Goal: Task Accomplishment & Management: Manage account settings

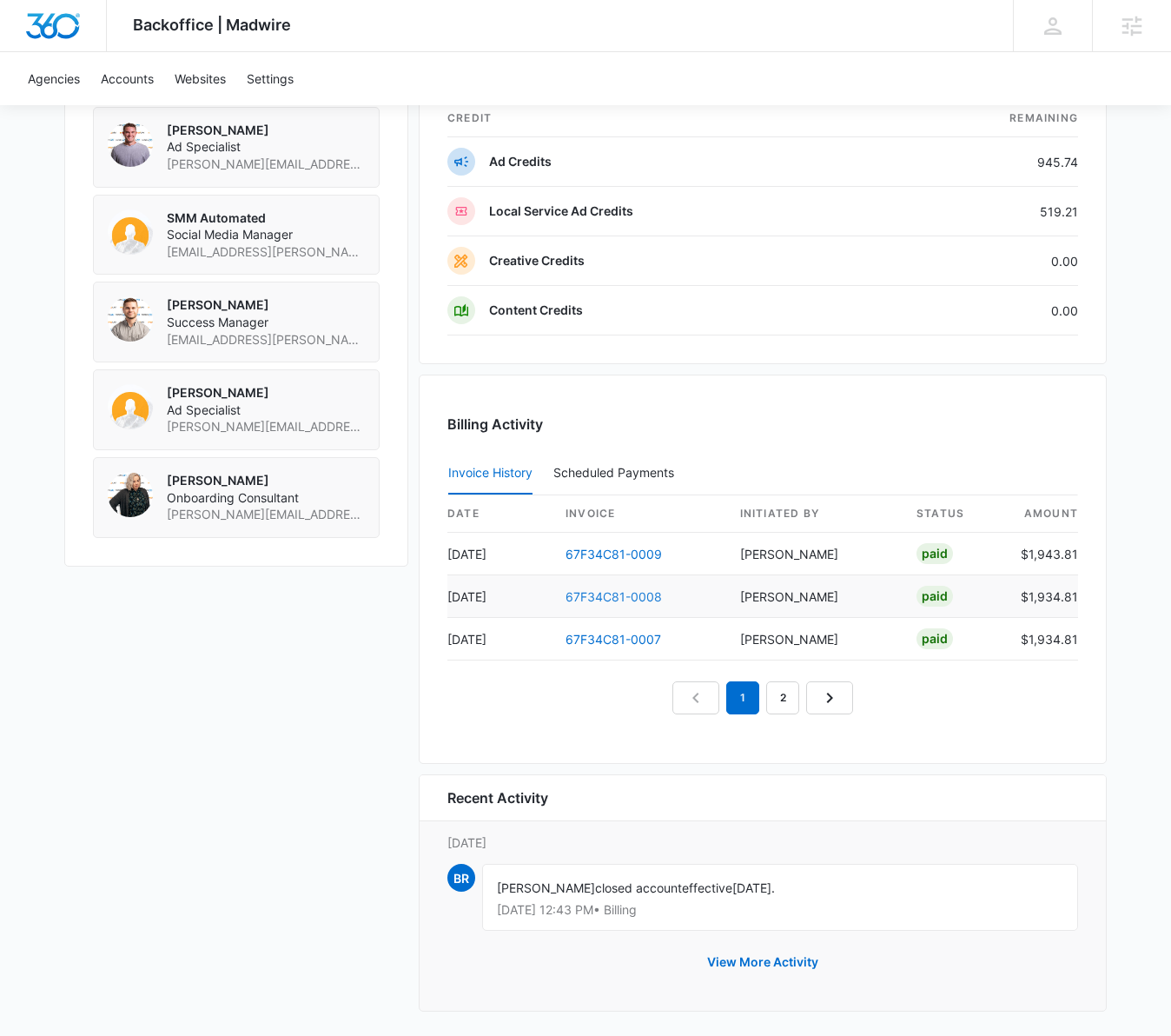
scroll to position [1414, 0]
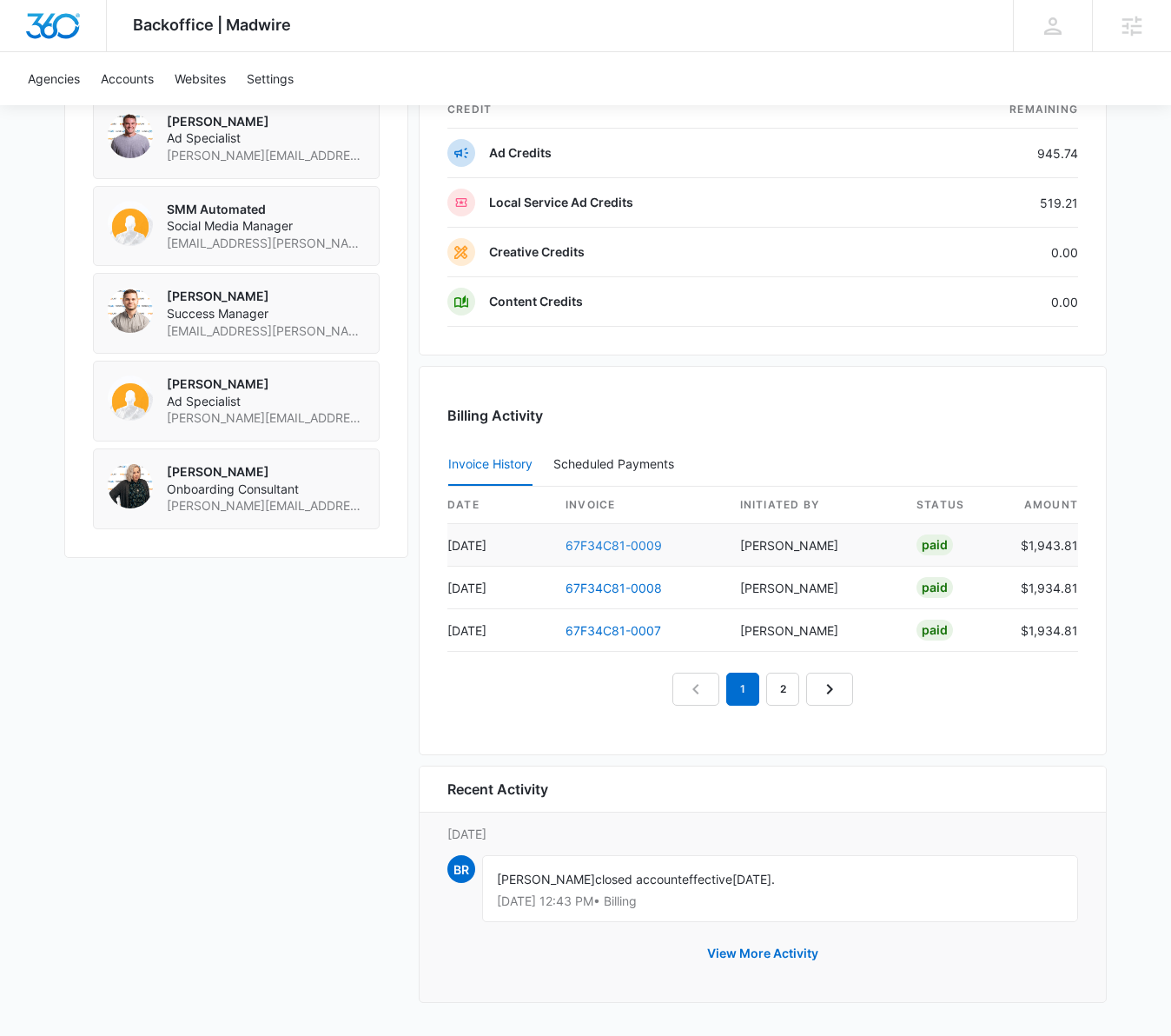
click at [599, 551] on link "67F34C81-0009" at bounding box center [614, 545] width 97 height 14
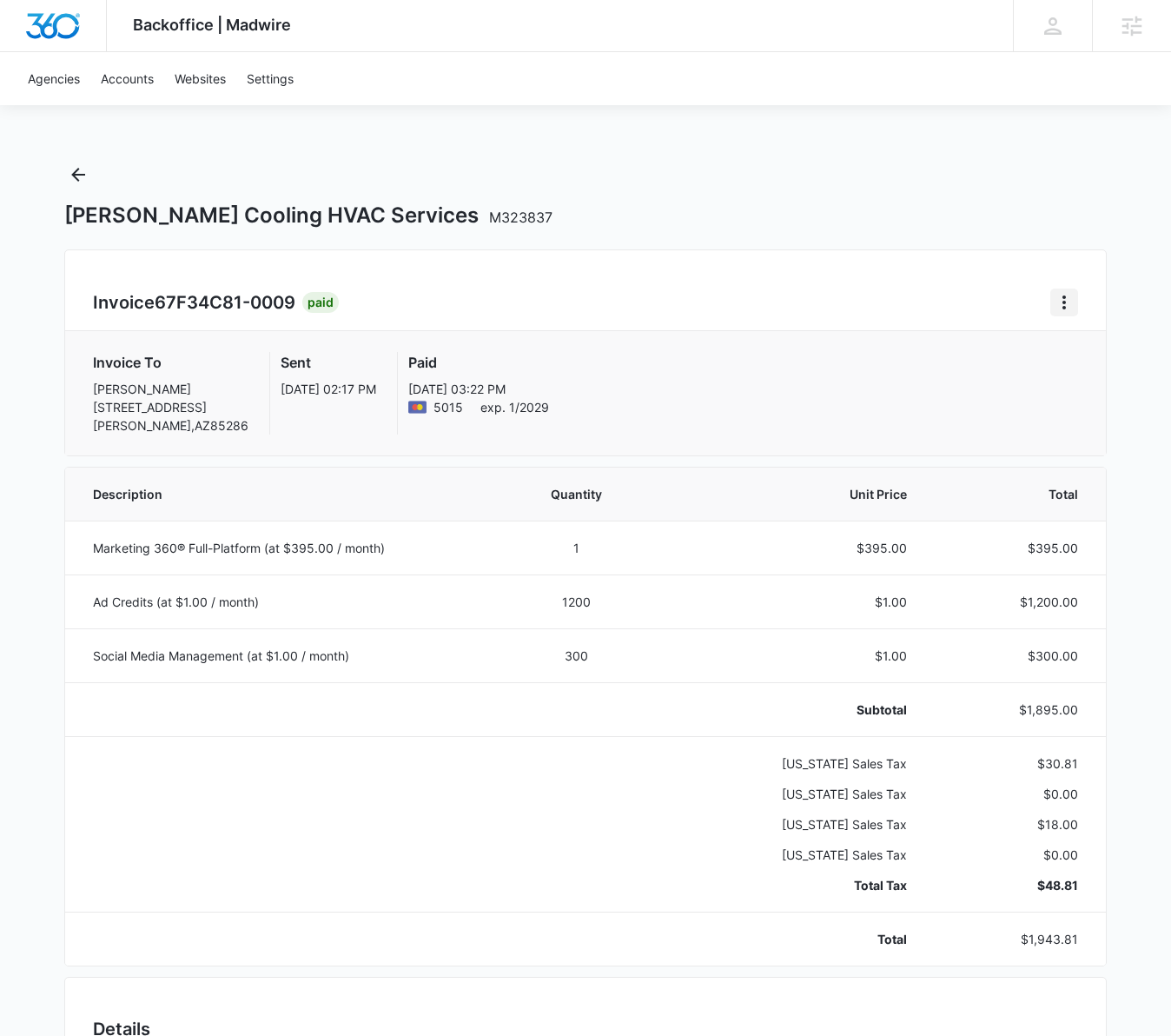
click at [1068, 304] on icon "Home" at bounding box center [1065, 302] width 21 height 21
click at [971, 355] on link "Download Invoice" at bounding box center [985, 350] width 100 height 14
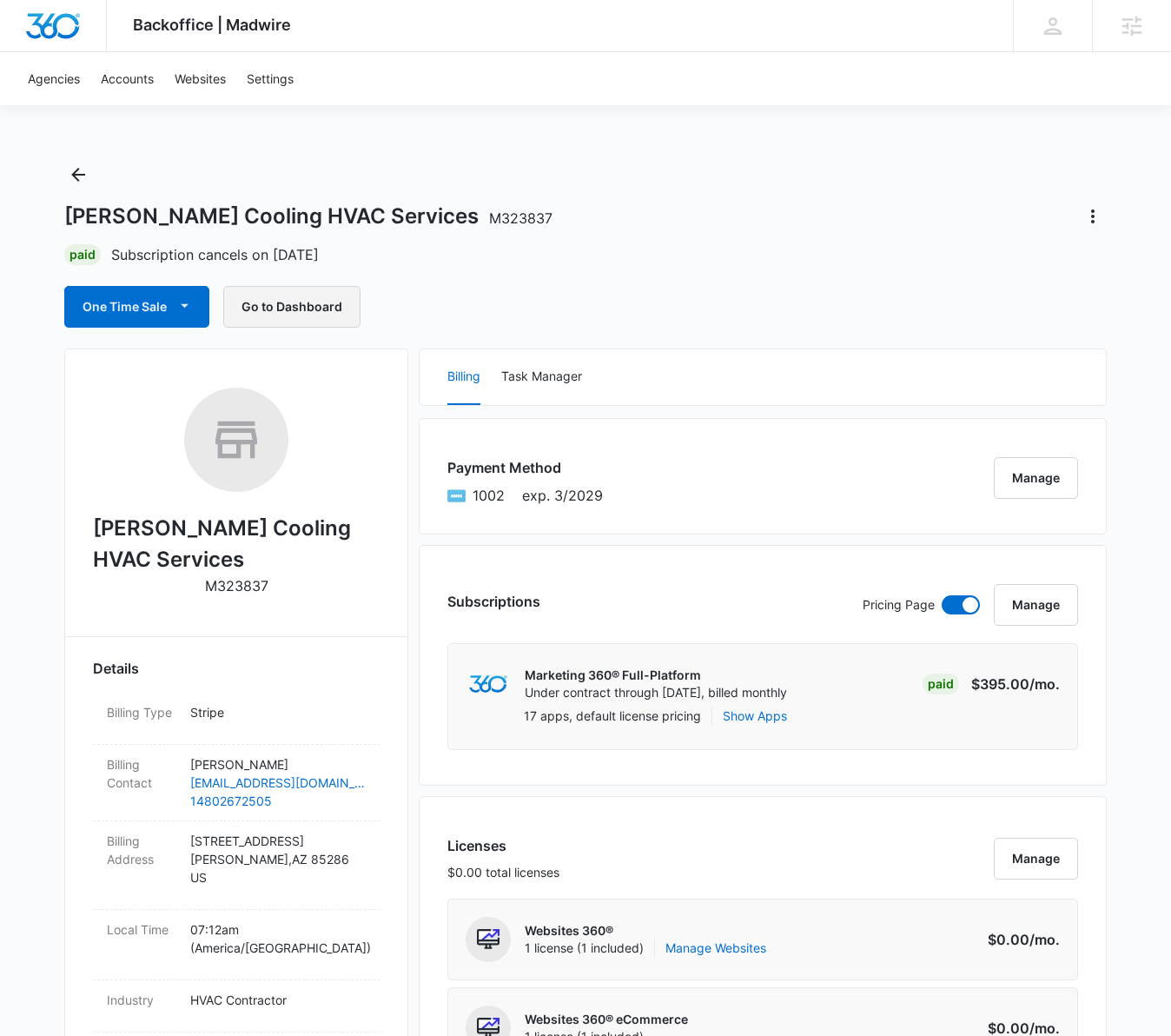
click at [320, 308] on button "Go to Dashboard" at bounding box center [292, 306] width 137 height 42
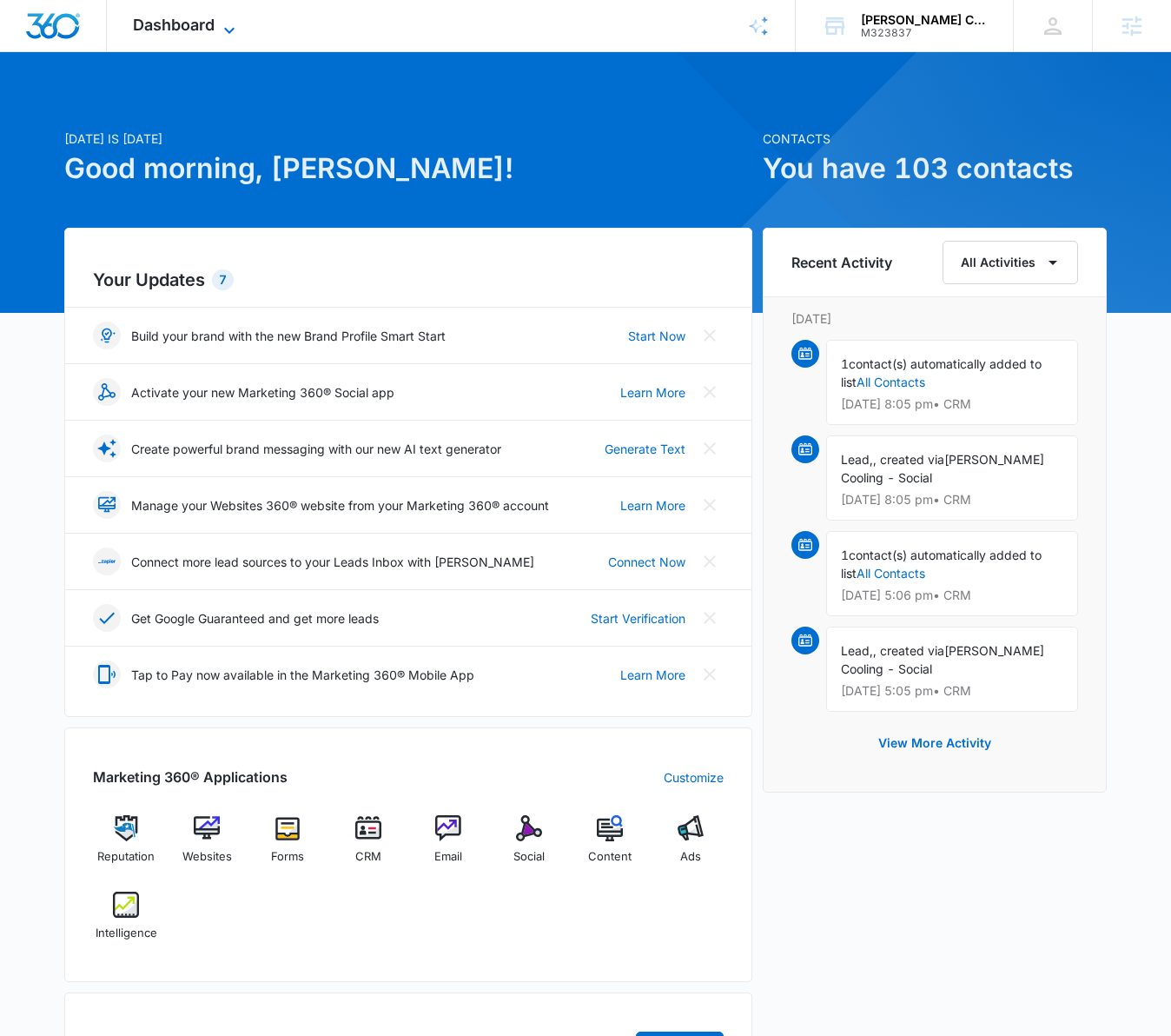
click at [175, 24] on span "Dashboard" at bounding box center [174, 24] width 82 height 18
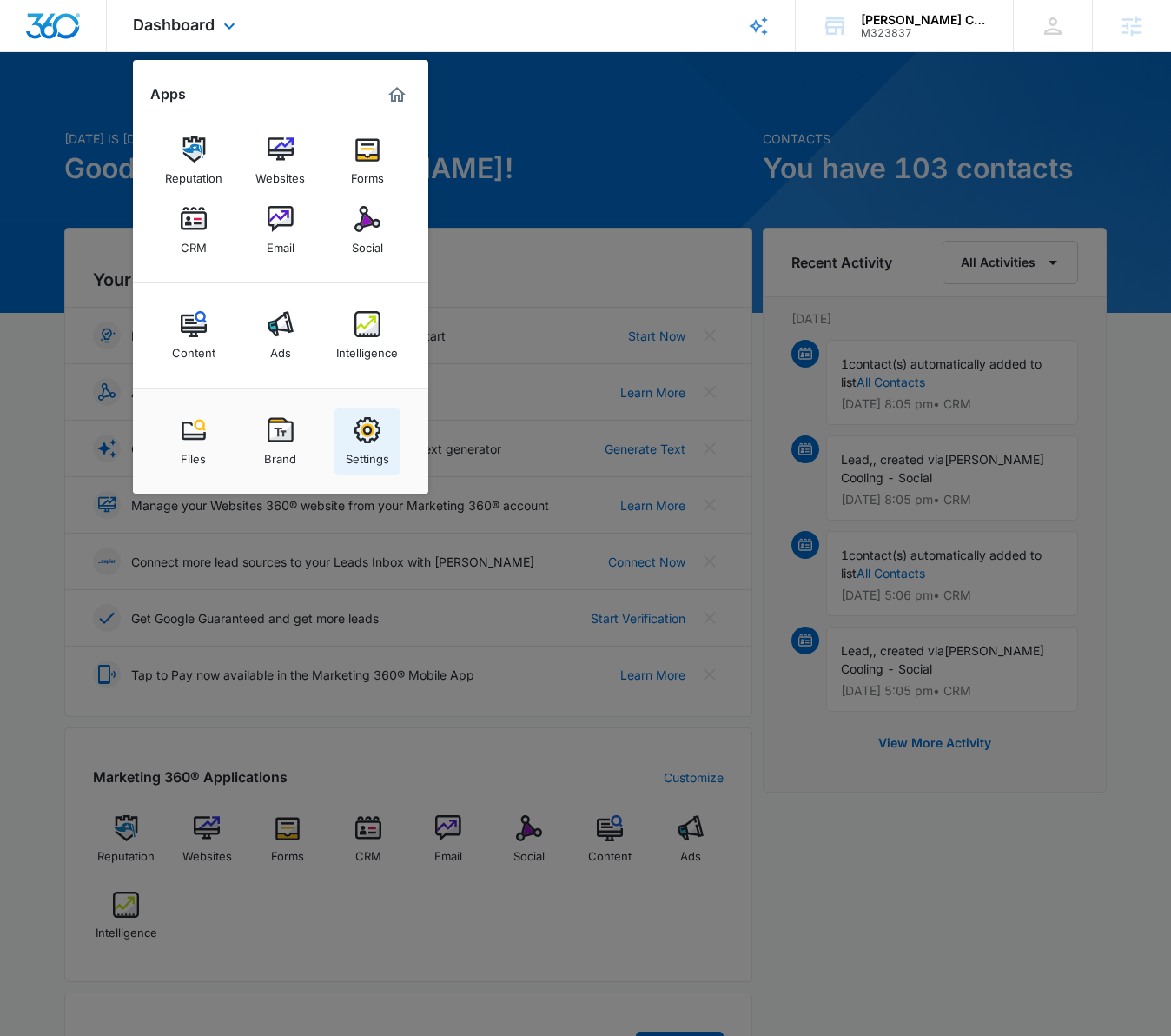
click at [374, 443] on div "Settings" at bounding box center [367, 454] width 43 height 22
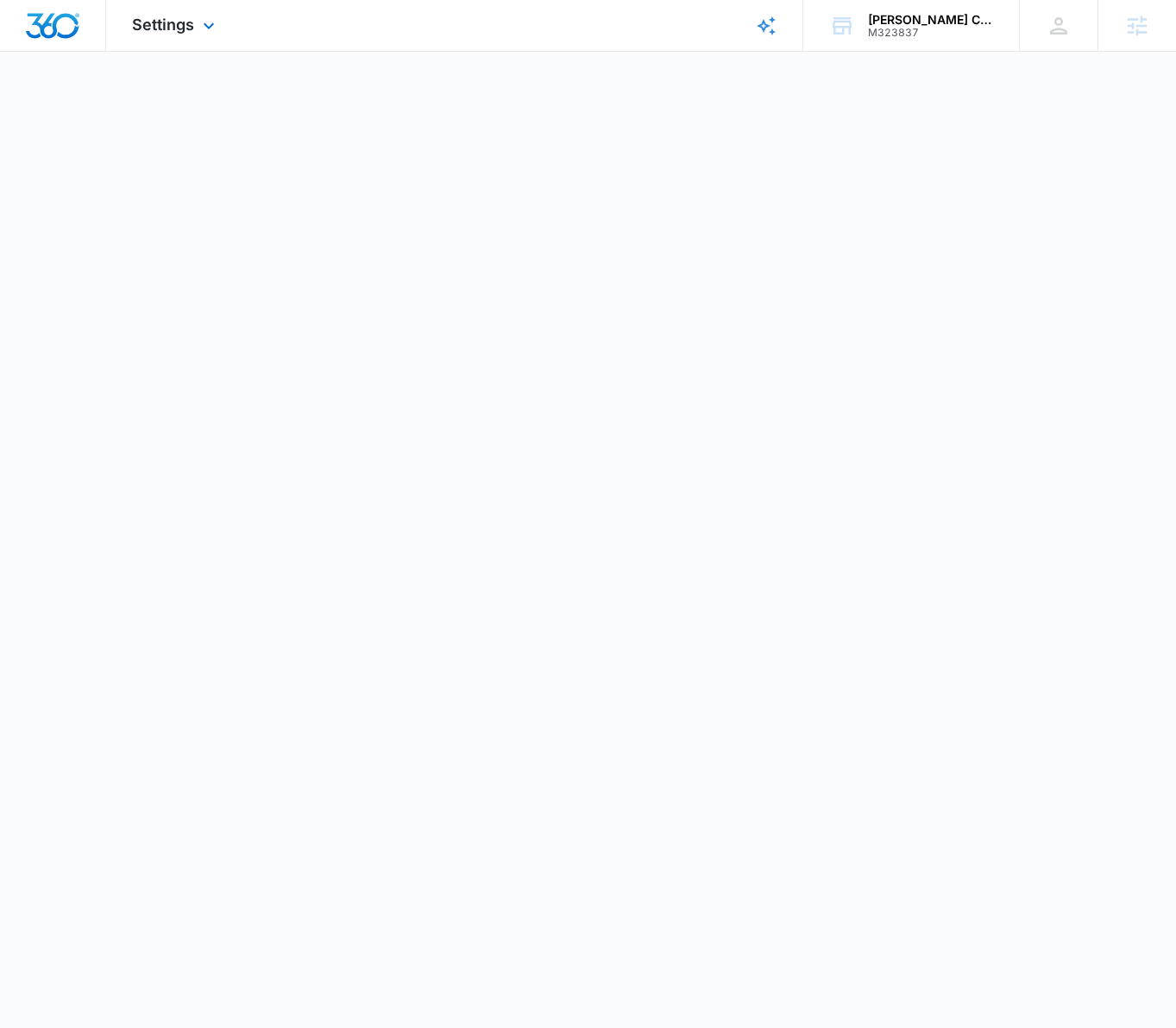
select select "US"
select select "America/[GEOGRAPHIC_DATA]"
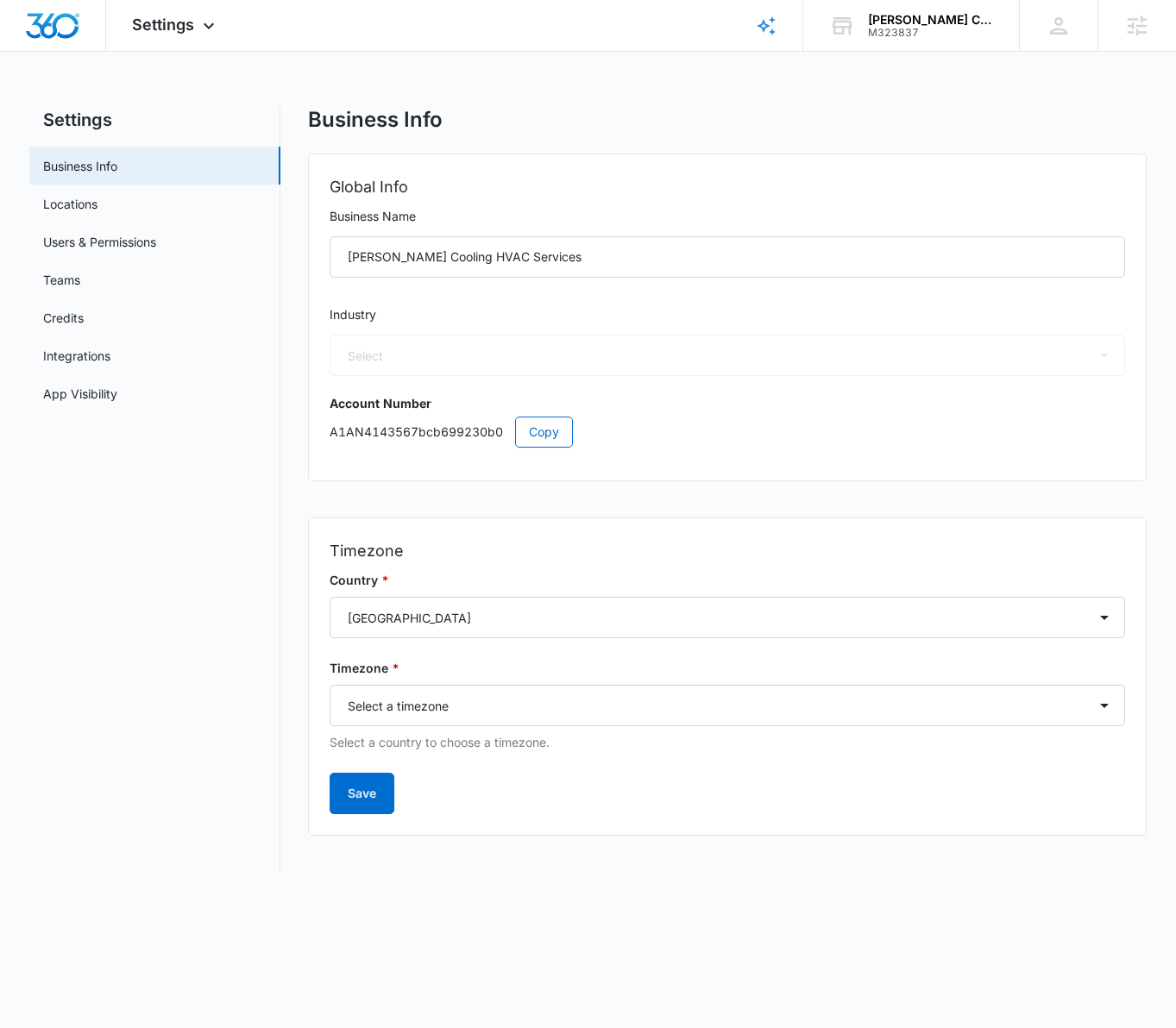
select select "3"
click at [106, 244] on link "Users & Permissions" at bounding box center [100, 241] width 113 height 18
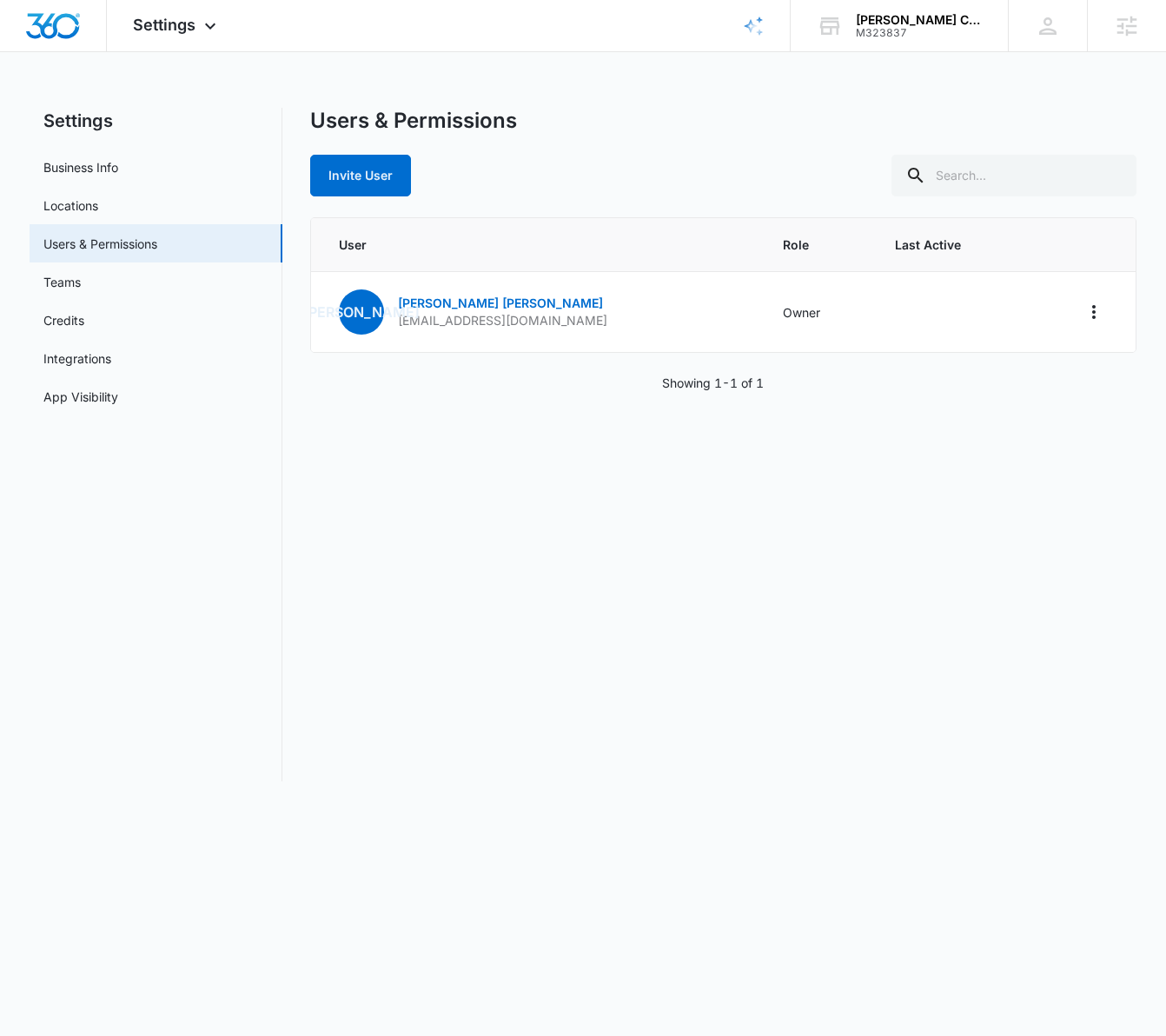
drag, startPoint x: 152, startPoint y: 23, endPoint x: 155, endPoint y: 55, distance: 32.1
click at [152, 23] on span "Settings" at bounding box center [164, 24] width 63 height 18
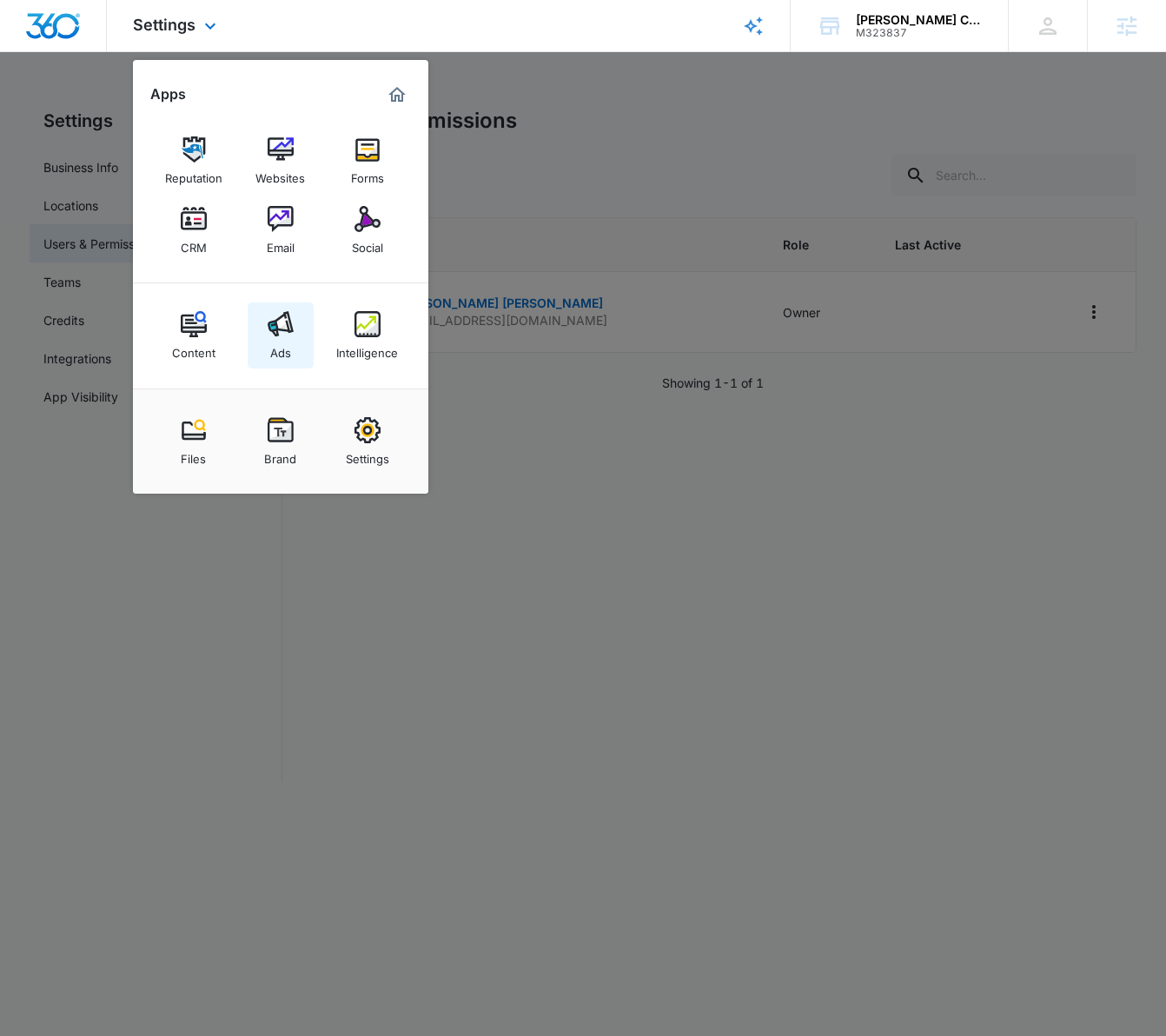
click at [273, 330] on img at bounding box center [280, 323] width 26 height 26
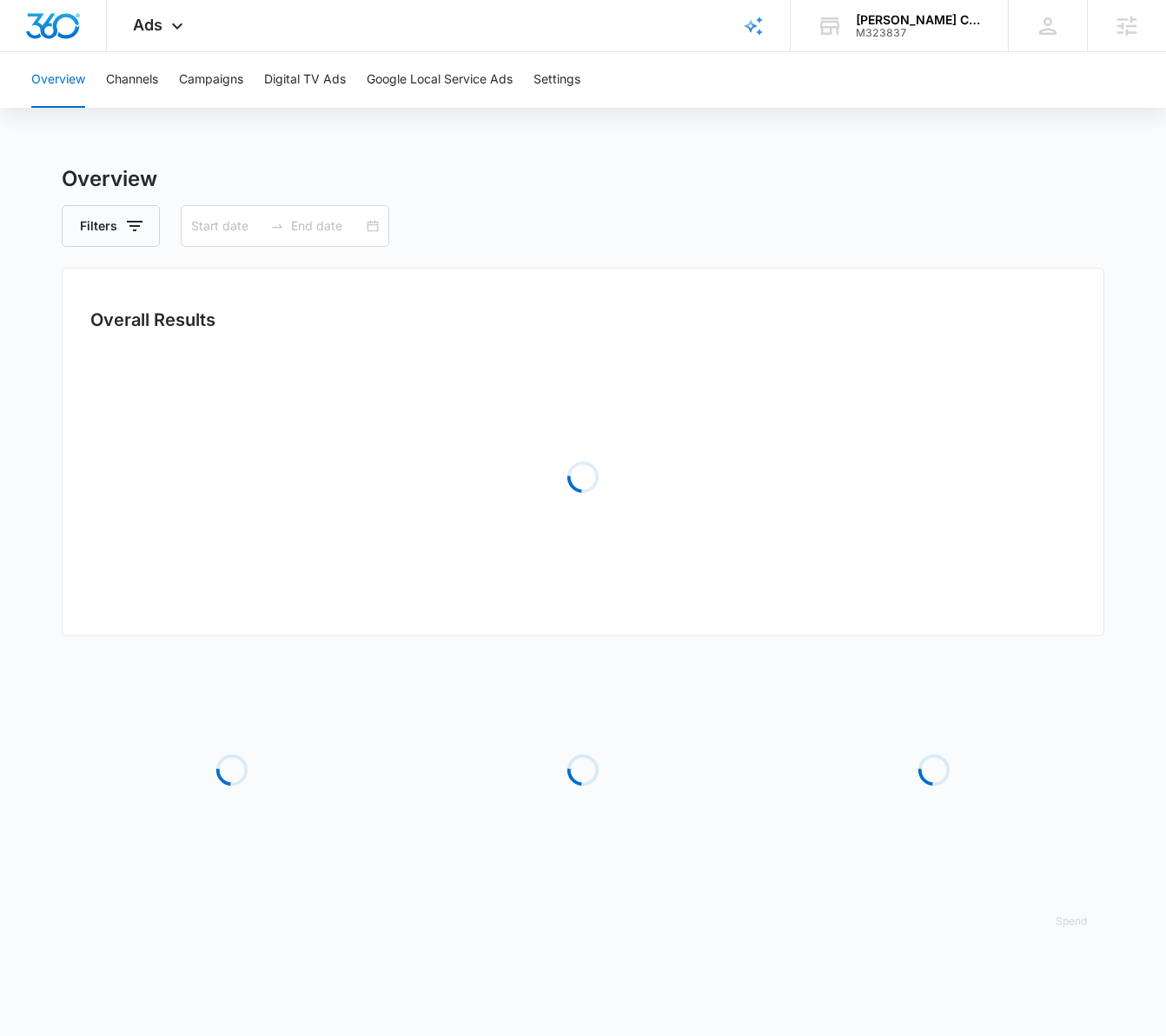
type input "07/12/2025"
type input "08/11/2025"
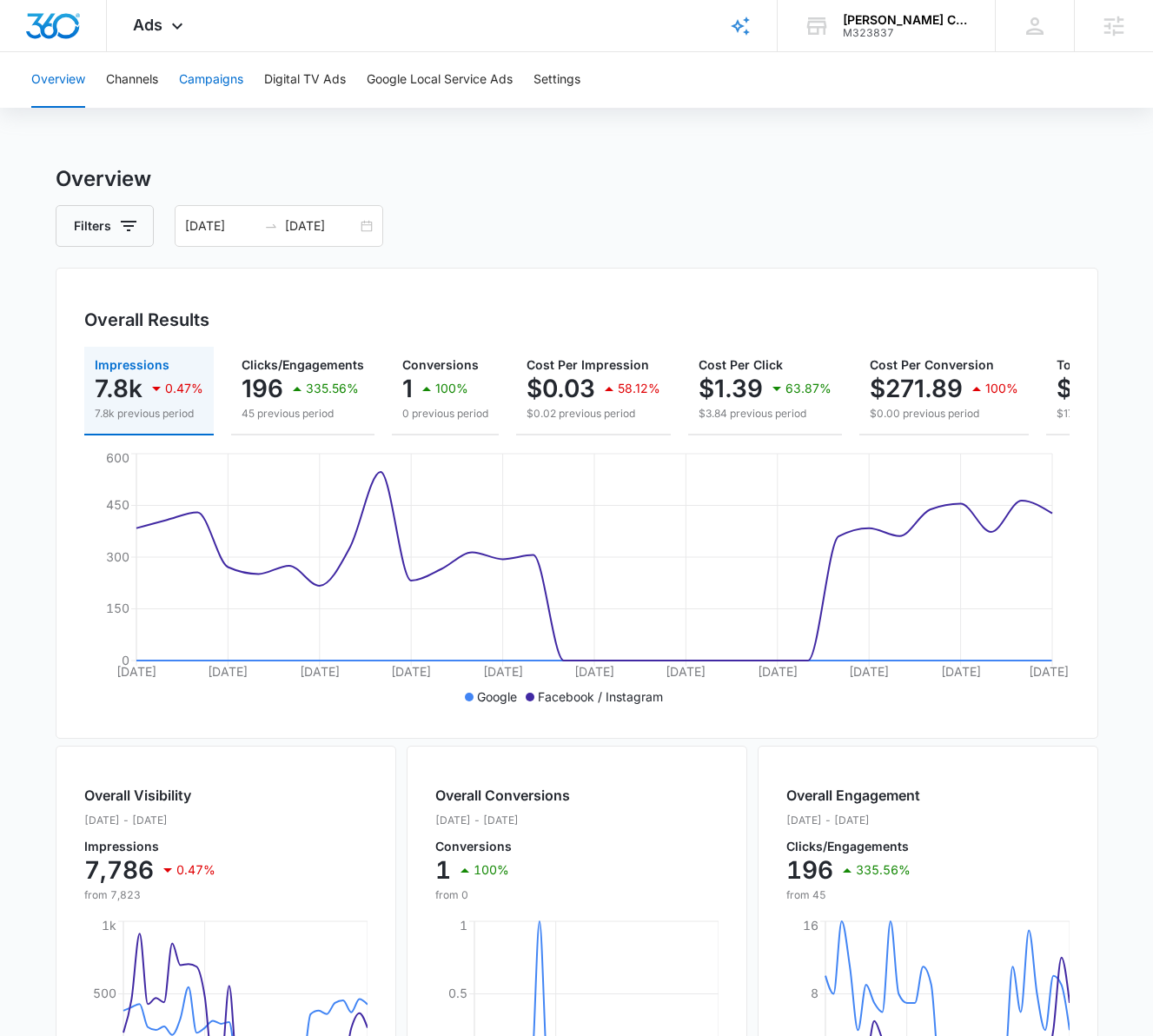
click at [196, 79] on button "Campaigns" at bounding box center [211, 80] width 65 height 56
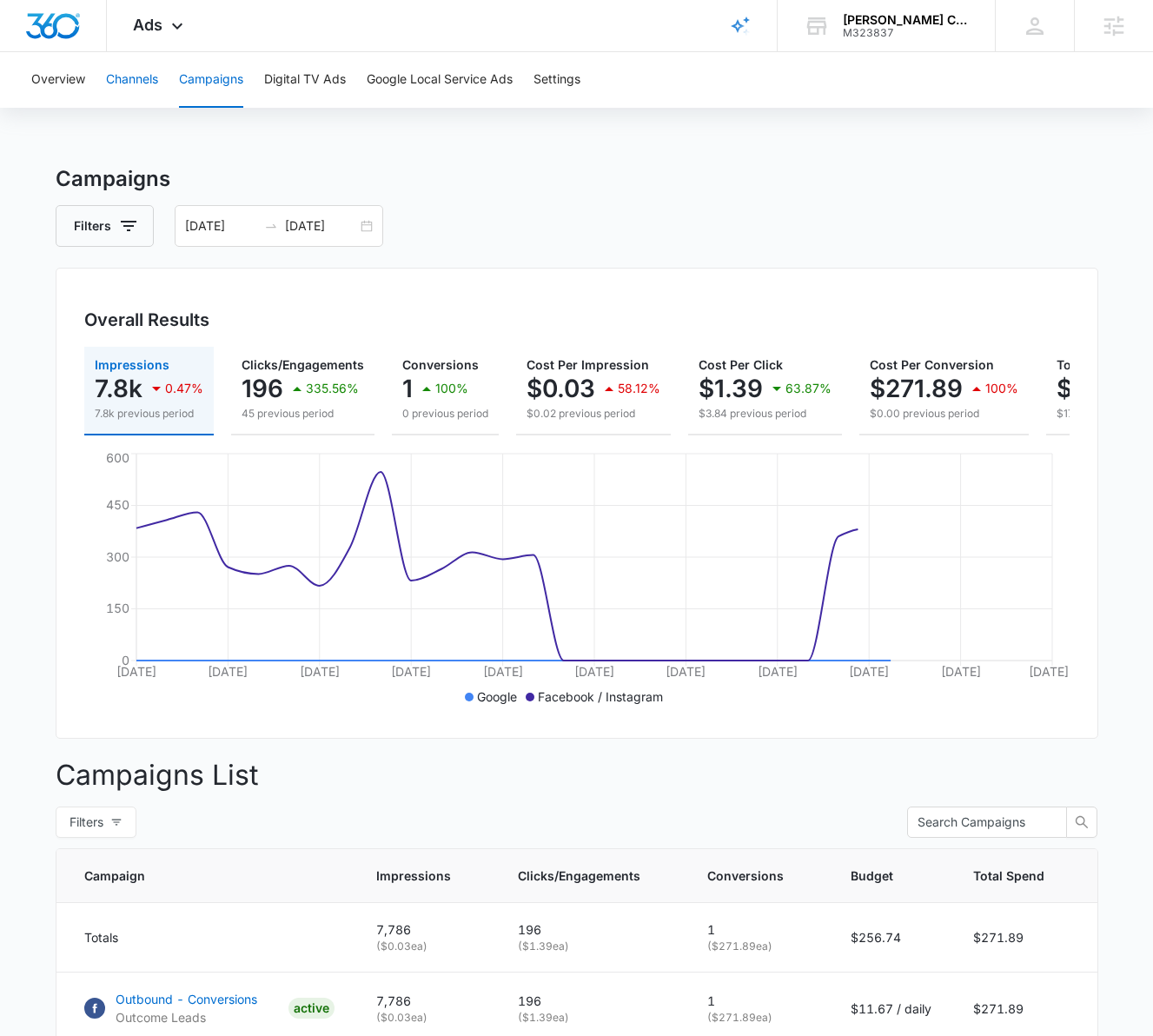
click at [138, 85] on button "Channels" at bounding box center [132, 80] width 52 height 56
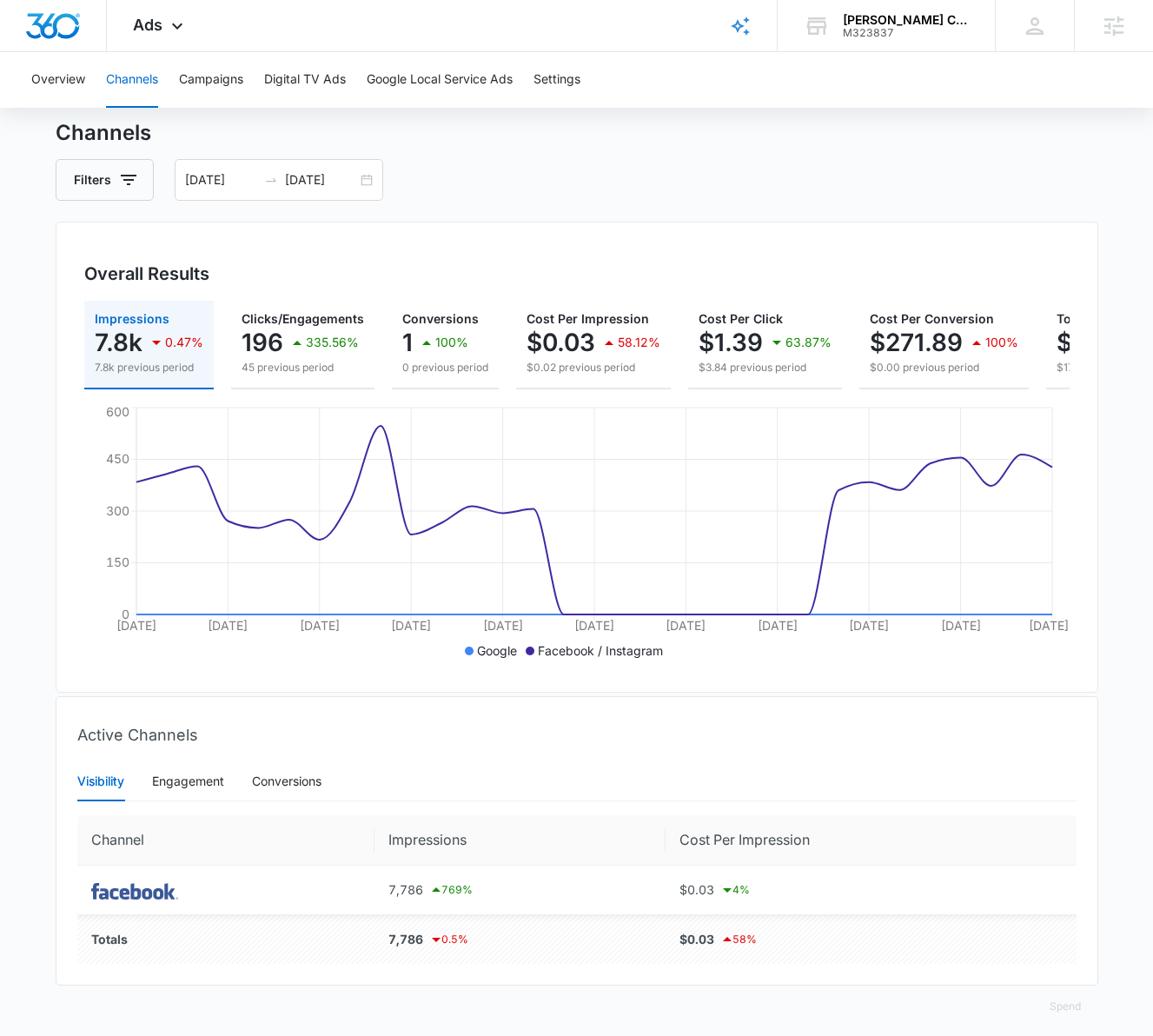
scroll to position [71, 0]
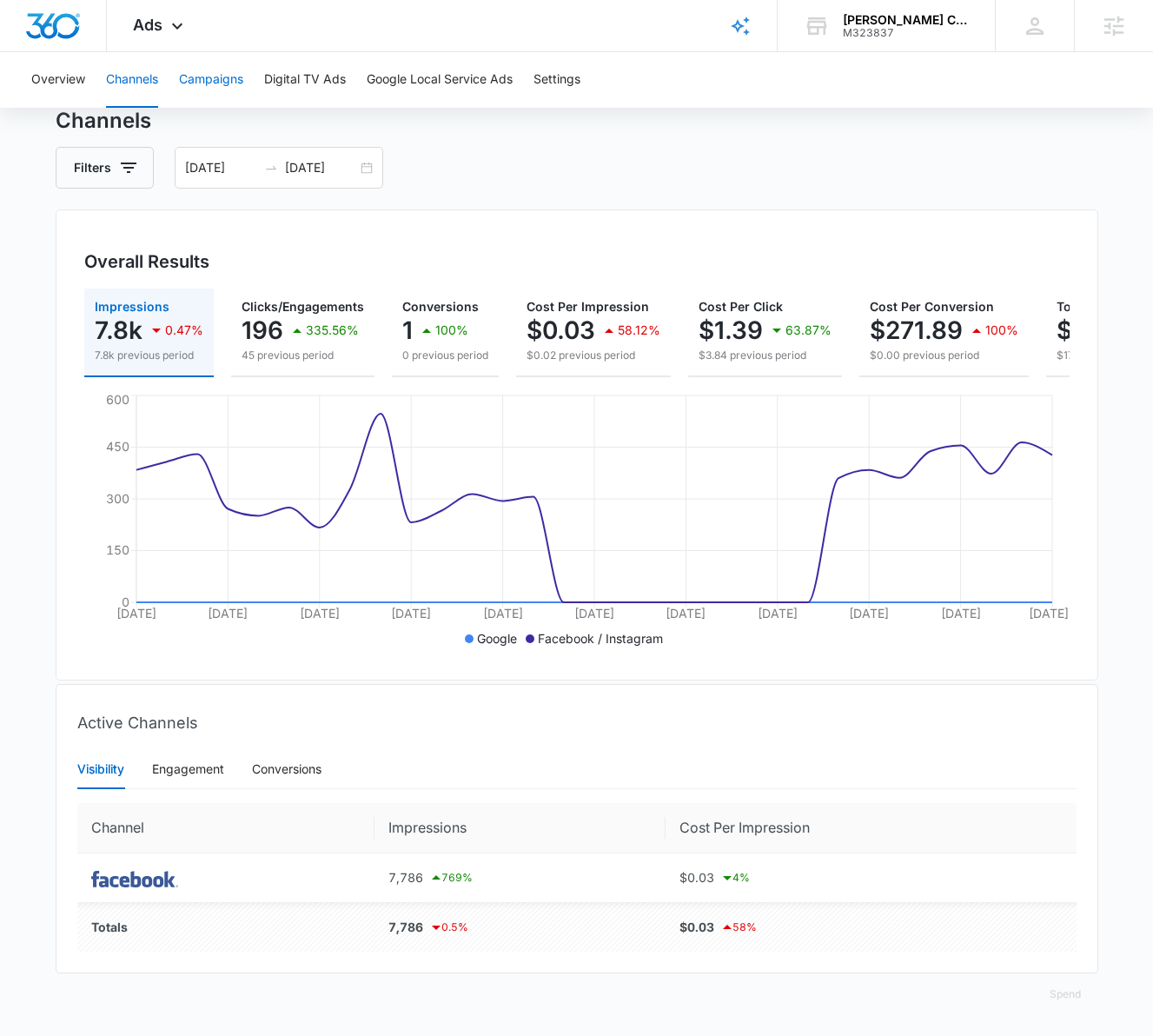
click at [226, 85] on button "Campaigns" at bounding box center [211, 80] width 65 height 56
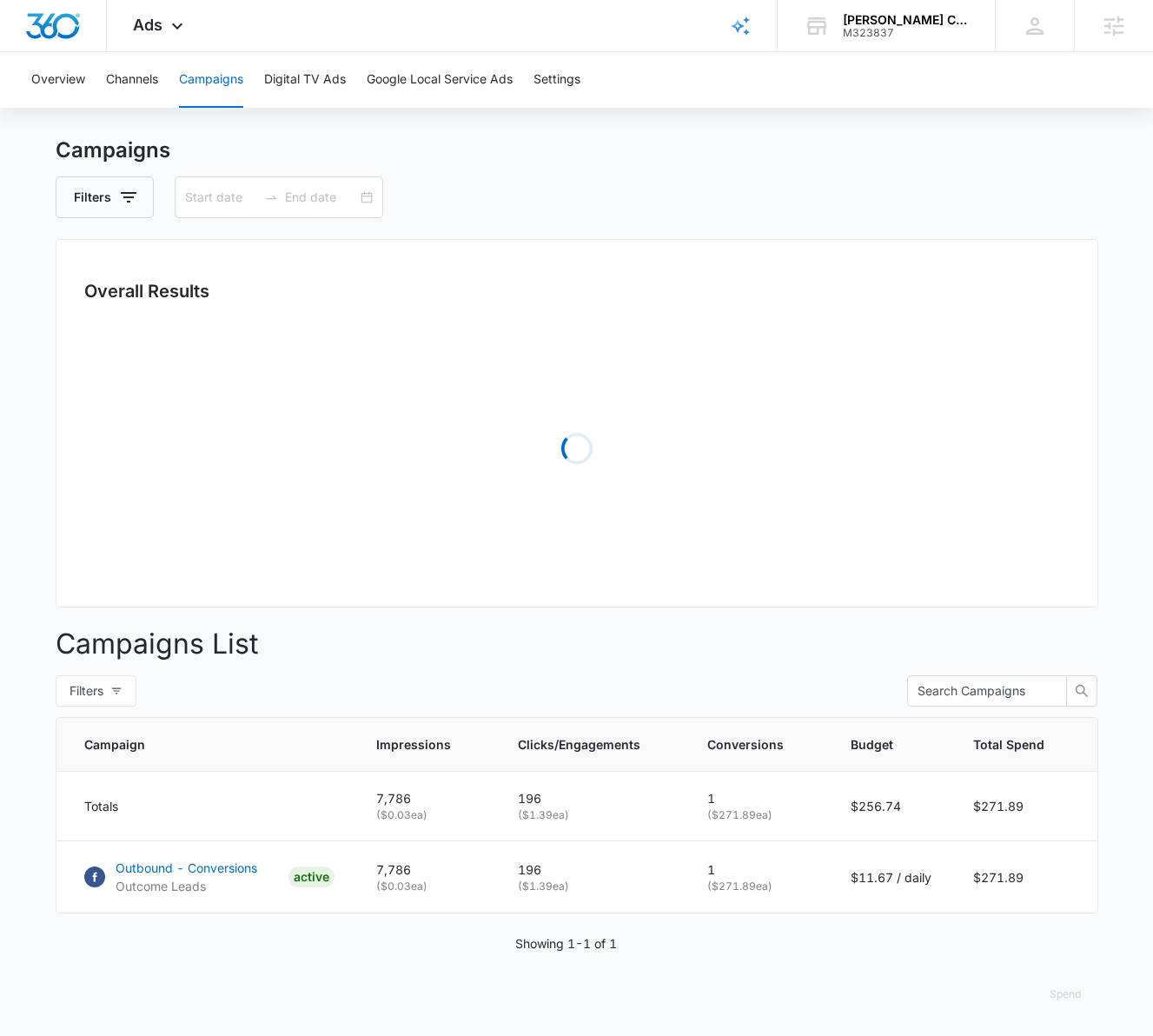
type input "07/12/2025"
type input "08/11/2025"
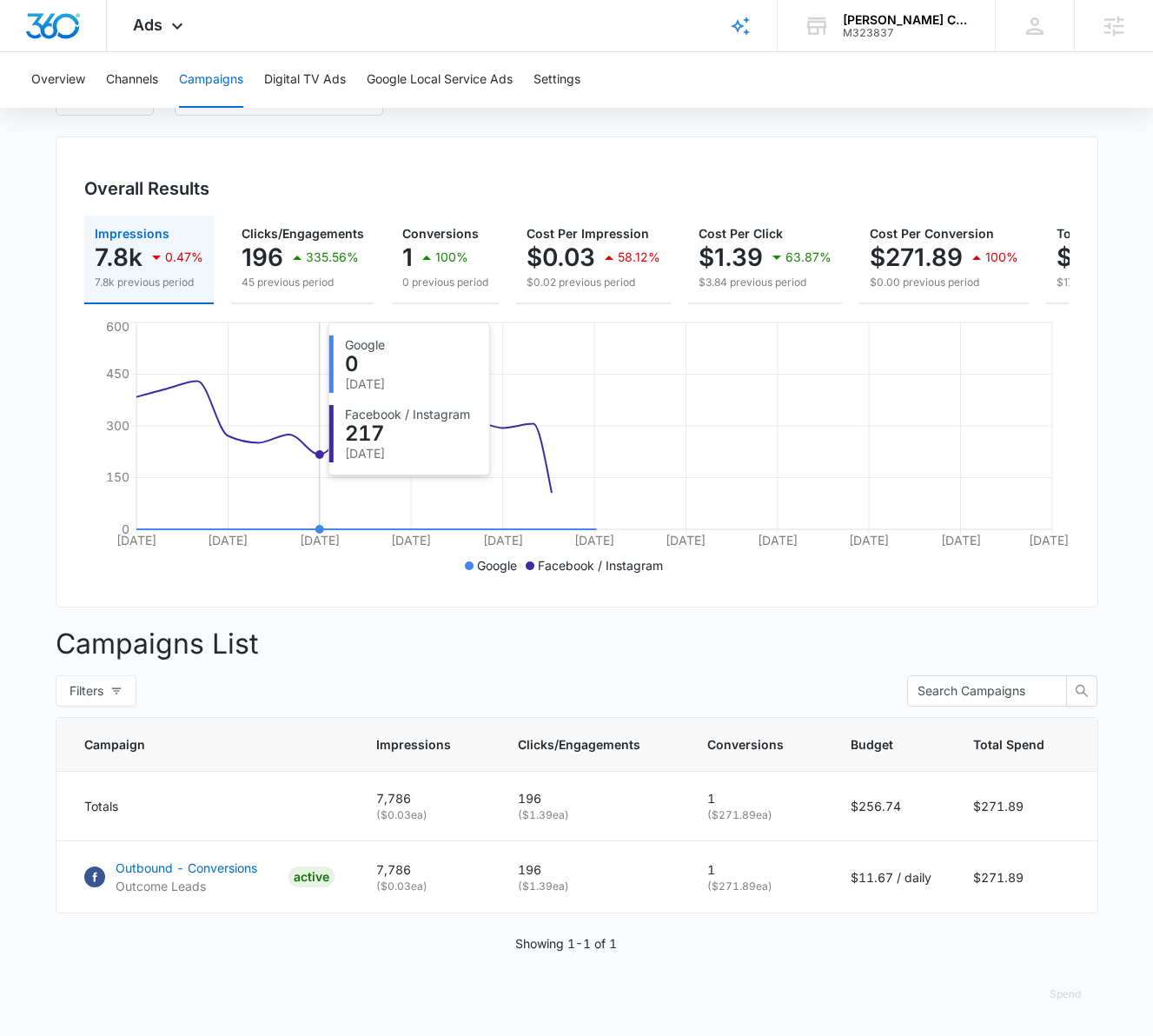
scroll to position [144, 0]
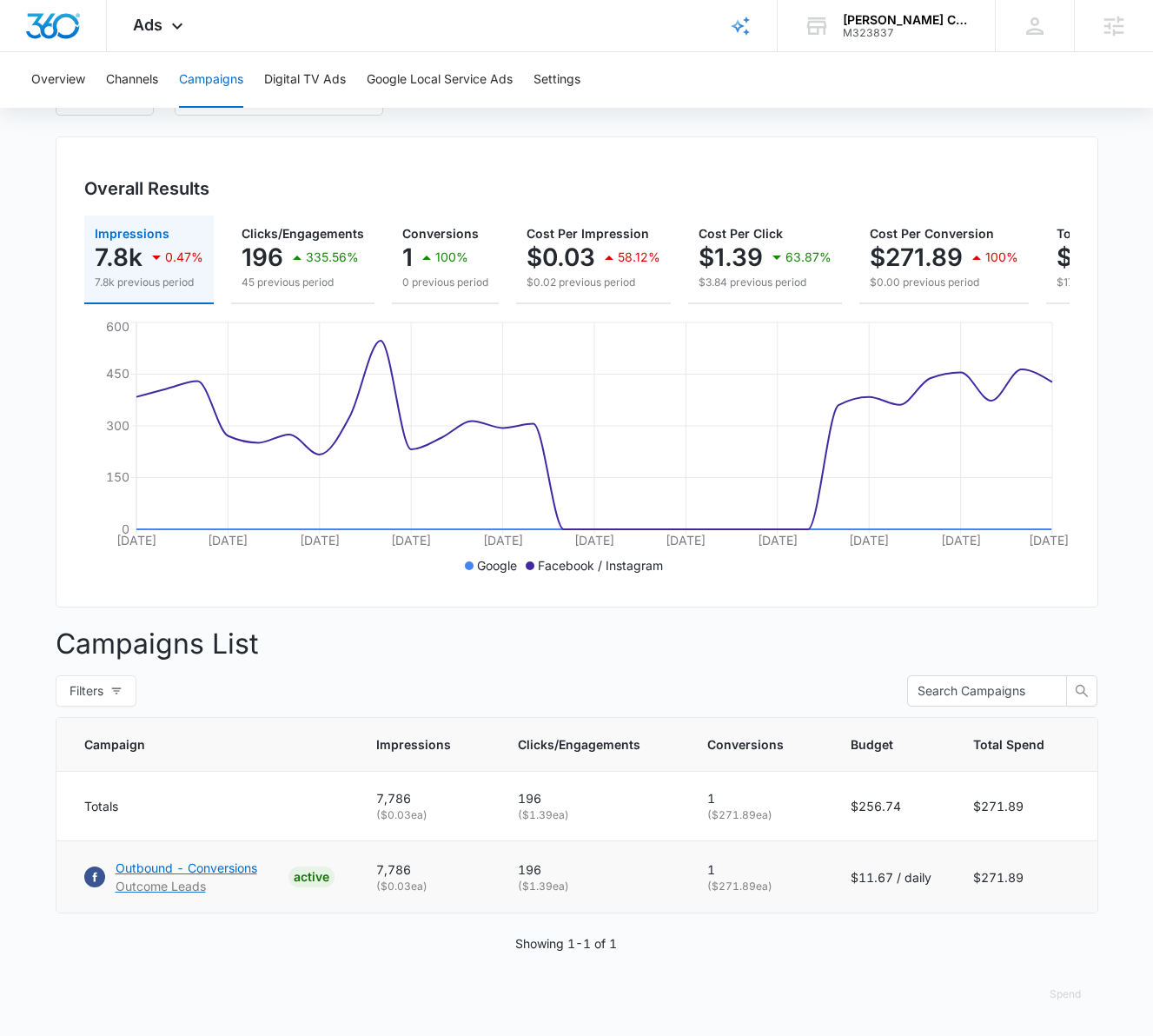
click at [141, 871] on p "Outbound - Conversions" at bounding box center [186, 867] width 142 height 18
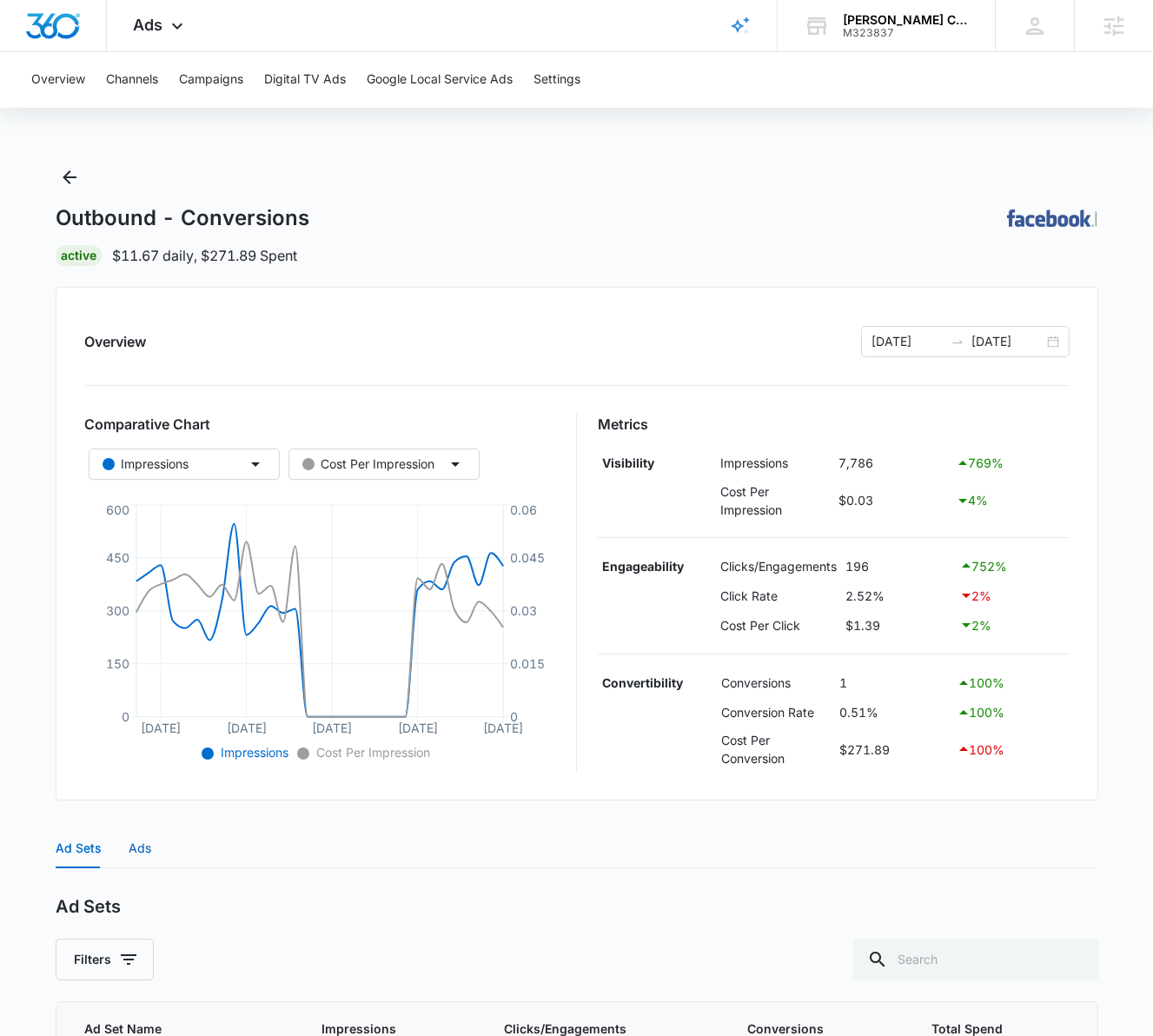
click at [134, 854] on div "Ads" at bounding box center [139, 848] width 22 height 19
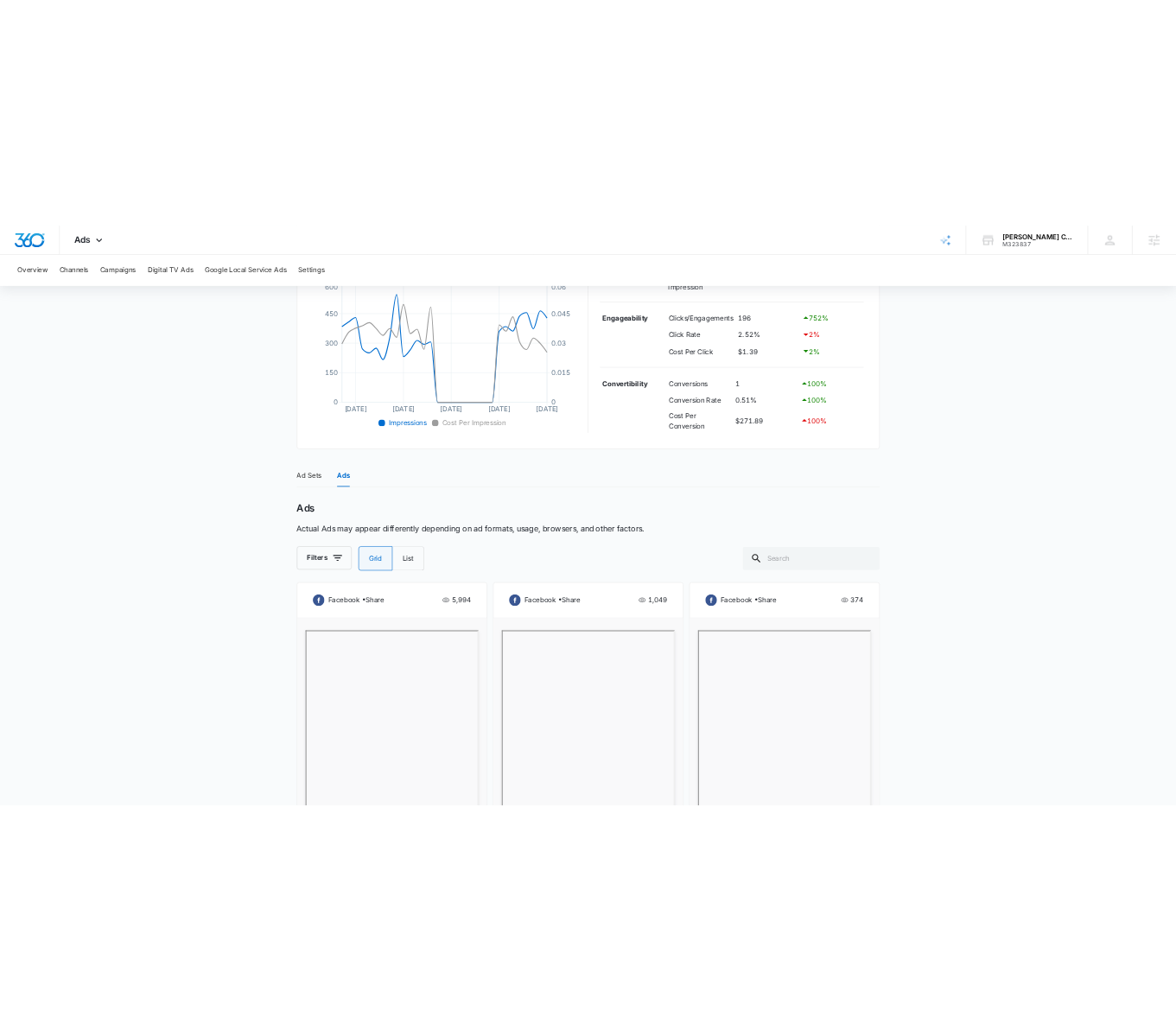
scroll to position [398, 0]
